Goal: Communication & Community: Share content

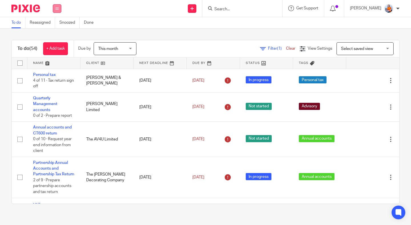
click at [58, 8] on icon at bounding box center [56, 8] width 3 height 3
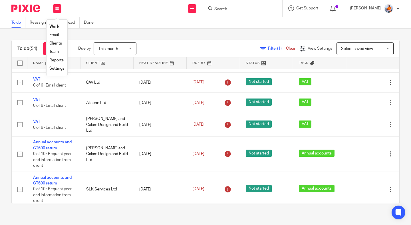
scroll to position [84, 0]
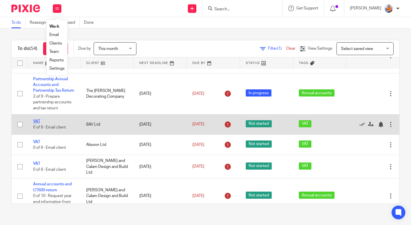
click at [38, 123] on link "VAT" at bounding box center [36, 121] width 7 height 4
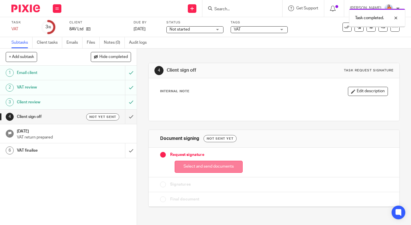
click at [221, 168] on button "Select and send documents" at bounding box center [209, 167] width 68 height 12
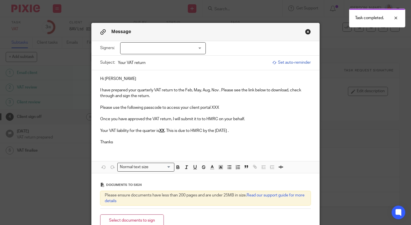
click at [142, 47] on div at bounding box center [163, 48] width 86 height 12
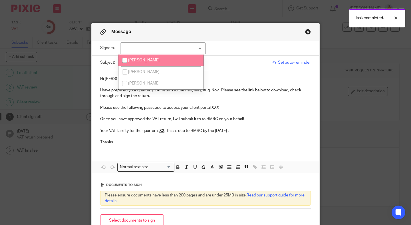
click at [142, 60] on span "[PERSON_NAME]" at bounding box center [143, 60] width 31 height 4
checkbox input "true"
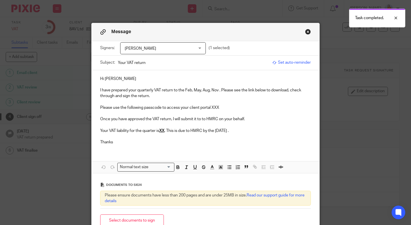
click at [228, 60] on input "Your VAT return" at bounding box center [193, 62] width 151 height 13
drag, startPoint x: 154, startPoint y: 64, endPoint x: 88, endPoint y: 64, distance: 66.2
click at [88, 64] on div "Message Signers: Paul Chambers Paul Chambers Paul George Jon Chambers (1 select…" at bounding box center [205, 112] width 411 height 225
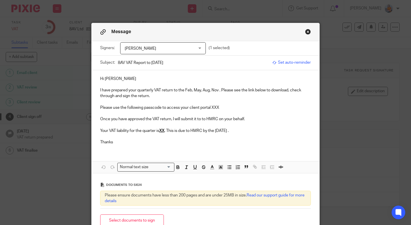
type input "8AV VAT Report to 31st Aug 25"
drag, startPoint x: 218, startPoint y: 91, endPoint x: 184, endPoint y: 90, distance: 33.9
click at [184, 90] on p "I have prepared your quarterly VAT return to the Feb, May, Aug, Nov . Please se…" at bounding box center [205, 93] width 210 height 12
click at [224, 107] on p "Please use the following passcode to access your client portal XXX" at bounding box center [205, 108] width 210 height 6
click at [164, 132] on p "Your VAT liability for the quarter is XX . This is due to HMRC by the 7 Oct 202…" at bounding box center [205, 131] width 210 height 6
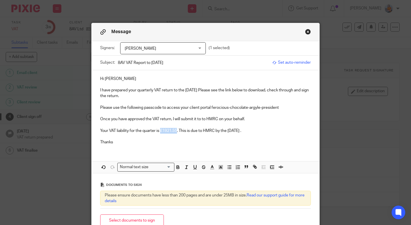
drag, startPoint x: 159, startPoint y: 131, endPoint x: 175, endPoint y: 132, distance: 16.3
click at [175, 132] on p "Your VAT liability for the quarter is £1921.55. This is due to HMRC by the 7 Oc…" at bounding box center [205, 131] width 210 height 6
click at [250, 132] on p "Your VAT liability for the quarter is £1921.55 . This is due to HMRC by the 7 O…" at bounding box center [205, 131] width 210 height 6
click at [298, 63] on span "Set auto-reminder" at bounding box center [291, 63] width 39 height 6
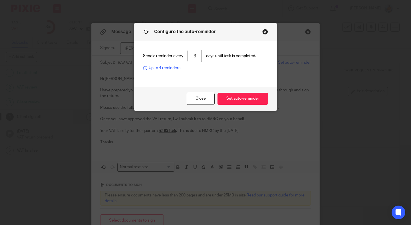
drag, startPoint x: 195, startPoint y: 56, endPoint x: 185, endPoint y: 56, distance: 10.0
click at [185, 56] on div "Send a reminder every 3 days until task is completed. Up to 4 reminders" at bounding box center [205, 60] width 125 height 21
type input "1"
click at [250, 98] on button "Set auto-reminder" at bounding box center [242, 99] width 50 height 12
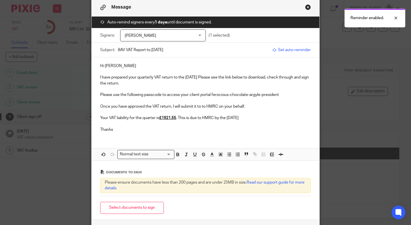
scroll to position [43, 0]
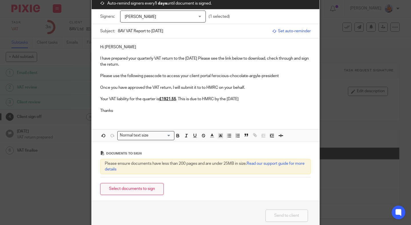
click at [133, 192] on button "Select documents to sign" at bounding box center [132, 189] width 64 height 12
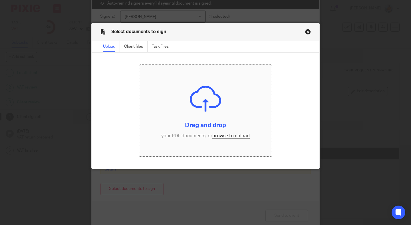
click at [227, 134] on input "file" at bounding box center [205, 110] width 132 height 91
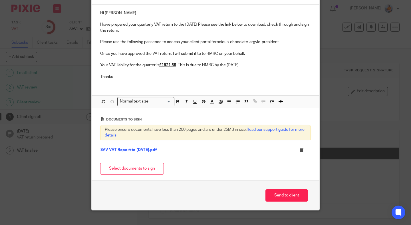
scroll to position [80, 0]
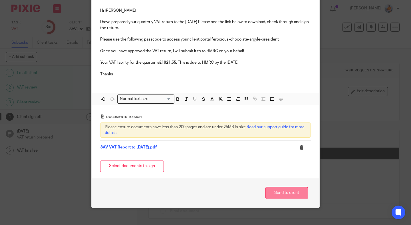
click at [289, 192] on button "Send to client" at bounding box center [286, 193] width 42 height 12
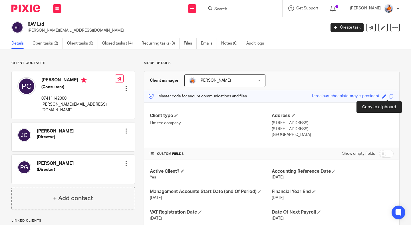
click at [389, 96] on span at bounding box center [391, 96] width 4 height 4
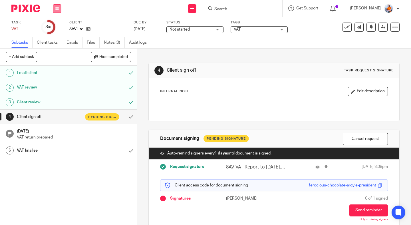
click at [61, 5] on button at bounding box center [57, 8] width 9 height 9
click at [57, 25] on link "Work" at bounding box center [54, 27] width 10 height 4
